Goal: Task Accomplishment & Management: Manage account settings

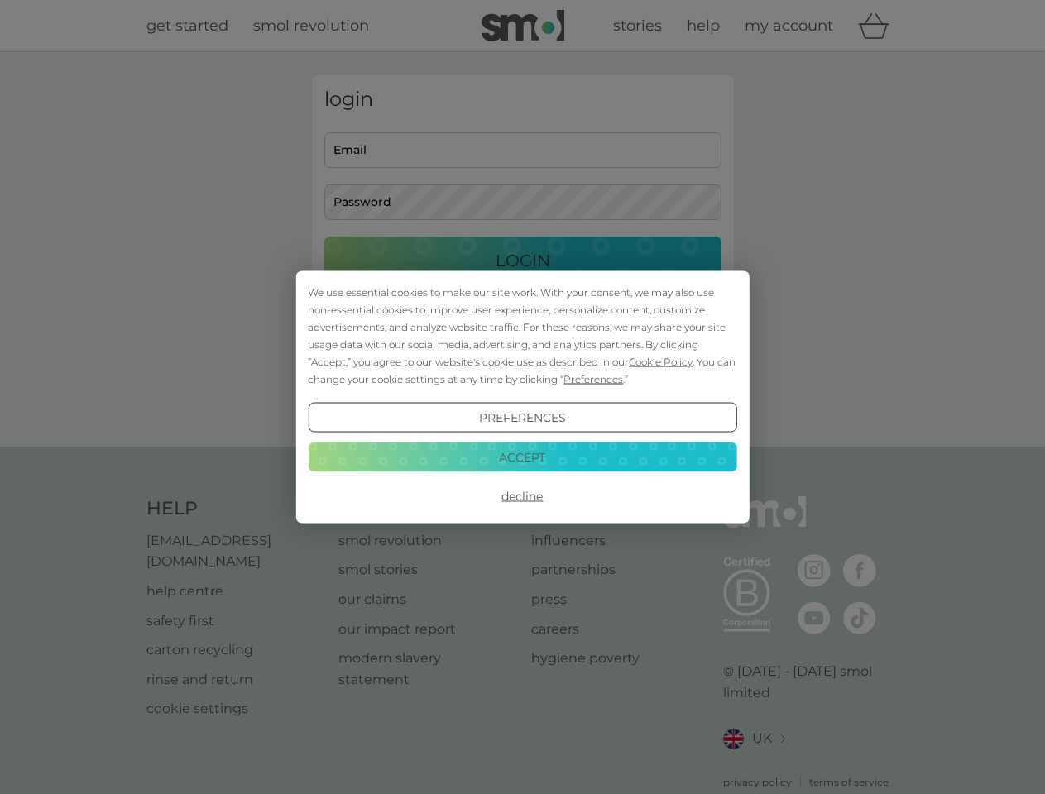
click at [661, 361] on span "Cookie Policy" at bounding box center [661, 362] width 64 height 12
click at [591, 379] on div "login Email Password Login ● ● ● ● ● ● ● ● ● ● ● ● ● ● ● ● ● ● ● ● ● ● ● ● ● ● …" at bounding box center [523, 249] width 422 height 348
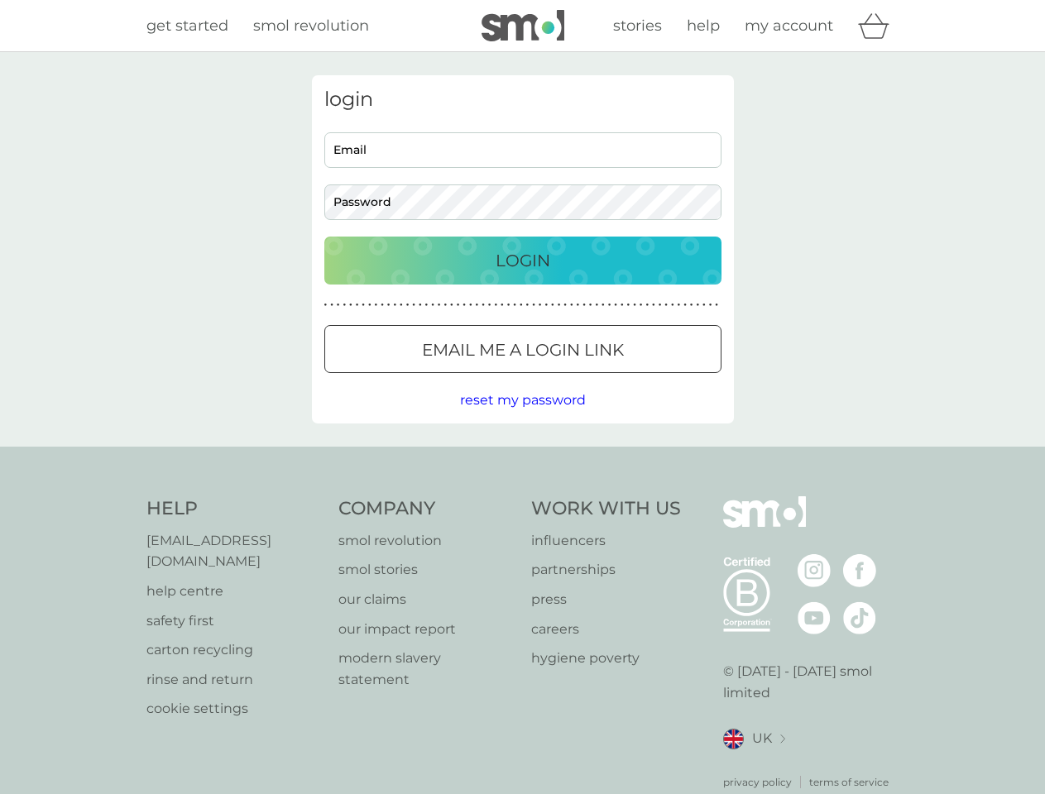
click at [522, 418] on div "login Email Password Login ● ● ● ● ● ● ● ● ● ● ● ● ● ● ● ● ● ● ● ● ● ● ● ● ● ● …" at bounding box center [523, 249] width 422 height 348
click at [522, 496] on div "Help [EMAIL_ADDRESS][DOMAIN_NAME] help centre safety first carton recycling rin…" at bounding box center [522, 643] width 753 height 294
click at [522, 457] on div "Help [EMAIL_ADDRESS][DOMAIN_NAME] help centre safety first carton recycling rin…" at bounding box center [522, 643] width 1045 height 393
